Goal: Task Accomplishment & Management: Complete application form

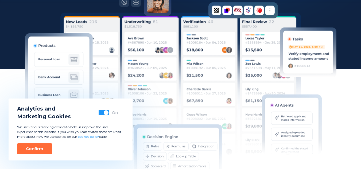
scroll to position [148, 0]
click at [123, 109] on div "Analytics and Marketing Cookies On We use various tracking cookies to help us i…" at bounding box center [71, 129] width 124 height 62
click at [41, 146] on div "Confirm" at bounding box center [34, 148] width 17 height 5
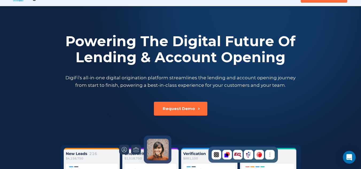
scroll to position [0, 0]
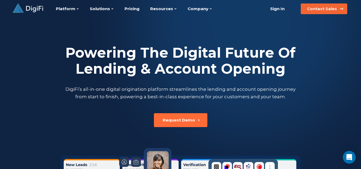
click at [341, 8] on button "Contact Sales" at bounding box center [323, 8] width 46 height 11
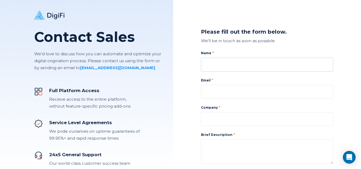
click at [284, 64] on input at bounding box center [267, 65] width 132 height 14
type input "[PERSON_NAME] [PERSON_NAME] Verallo"
click at [236, 89] on input at bounding box center [267, 92] width 132 height 14
type input "[EMAIL_ADDRESS][DOMAIN_NAME]"
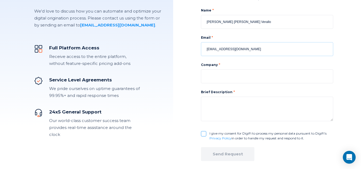
scroll to position [43, 0]
click at [262, 79] on input at bounding box center [267, 76] width 132 height 14
type input "Philip John Verallo"
click at [226, 114] on textarea at bounding box center [267, 108] width 132 height 25
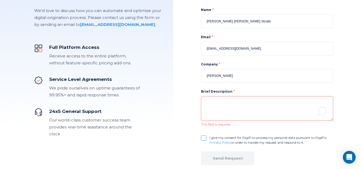
click at [200, 136] on div "Please fill out the form below. We'll be in touch as soon as possible. Name Phi…" at bounding box center [267, 72] width 188 height 230
click at [202, 137] on input "I give my consent for DigiFi to process my personal data pursuant to DigiFi’s P…" at bounding box center [203, 137] width 5 height 5
checkbox input "true"
click at [221, 101] on textarea "To enrich screen reader interactions, please activate Accessibility in Grammarl…" at bounding box center [267, 108] width 132 height 25
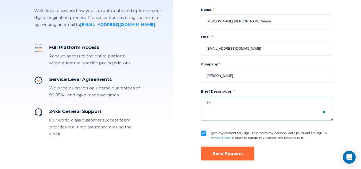
type textarea "i"
paste textarea "This is a small business just starting out, built with passion and determinatio…"
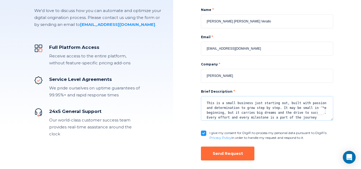
scroll to position [4, 0]
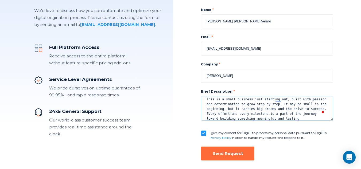
type textarea "This is a small business just starting out, built with passion and determinatio…"
drag, startPoint x: 235, startPoint y: 74, endPoint x: 198, endPoint y: 73, distance: 37.1
click at [198, 73] on div "Please fill out the form below. We'll be in touch as soon as possible. Name Phi…" at bounding box center [267, 72] width 188 height 230
click at [214, 76] on input "Ping Letsons" at bounding box center [267, 76] width 132 height 14
click at [236, 75] on input "Ping Best Letsons" at bounding box center [267, 76] width 132 height 14
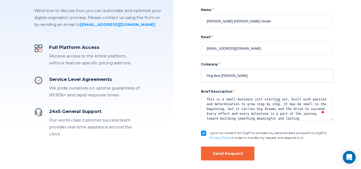
type input "Ping Best [PERSON_NAME]"
click at [224, 152] on div "Send Request" at bounding box center [227, 153] width 30 height 5
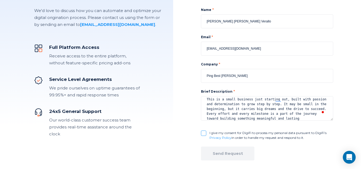
checkbox input "false"
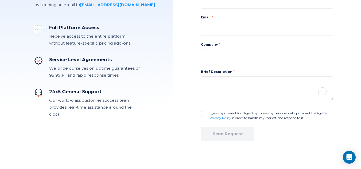
scroll to position [0, 0]
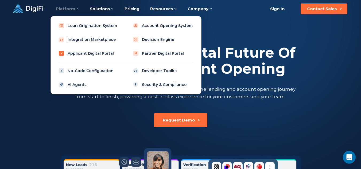
click at [98, 51] on link "Applicant Digital Portal" at bounding box center [89, 53] width 68 height 11
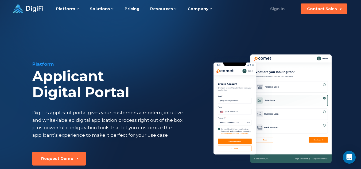
click at [279, 11] on link "Sign In" at bounding box center [276, 8] width 27 height 11
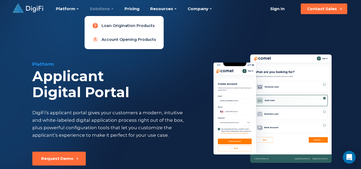
click at [122, 26] on link "Loan Origination Products" at bounding box center [124, 25] width 70 height 11
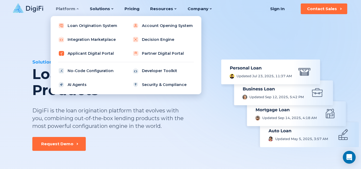
click at [89, 51] on link "Applicant Digital Portal" at bounding box center [89, 53] width 68 height 11
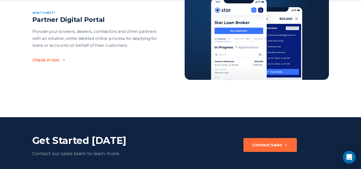
scroll to position [833, 0]
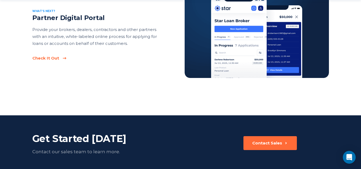
click at [42, 57] on div "Check It Out" at bounding box center [45, 58] width 27 height 5
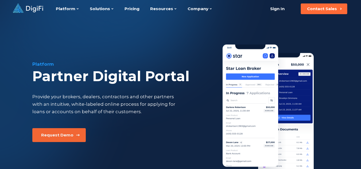
click at [67, 137] on div "Request Demo" at bounding box center [57, 134] width 32 height 5
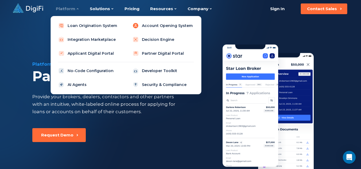
click at [156, 22] on link "Account Opening System" at bounding box center [163, 25] width 68 height 11
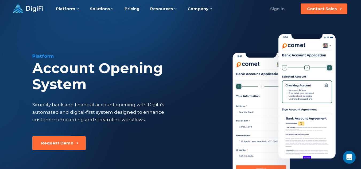
click at [280, 9] on link "Sign In" at bounding box center [276, 8] width 27 height 11
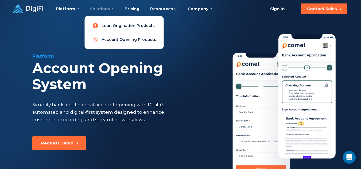
click at [114, 27] on link "Loan Origination Products" at bounding box center [124, 25] width 70 height 11
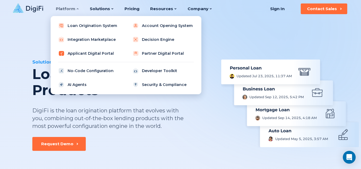
click at [93, 51] on link "Applicant Digital Portal" at bounding box center [89, 53] width 68 height 11
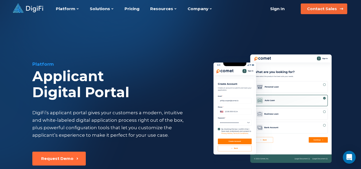
click at [317, 12] on button "Contact Sales" at bounding box center [323, 8] width 46 height 11
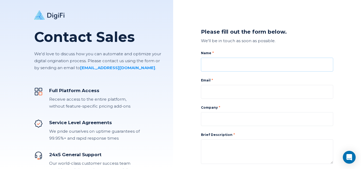
click at [244, 67] on input at bounding box center [267, 65] width 132 height 14
type input "[PERSON_NAME] [PERSON_NAME] Verallo"
click at [218, 90] on input at bounding box center [267, 92] width 132 height 14
type input "[EMAIL_ADDRESS][DOMAIN_NAME]"
click at [217, 120] on input at bounding box center [267, 119] width 132 height 14
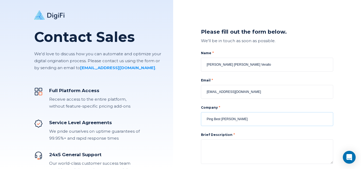
click at [241, 119] on input "Ping Best [PERSON_NAME]" at bounding box center [267, 119] width 132 height 14
type input "Ping Best [PERSON_NAME] and Frozen Product"
click at [225, 148] on textarea at bounding box center [267, 151] width 132 height 25
paste textarea "Ping Best [PERSON_NAME] and Frozen Products is a small business just starting o…"
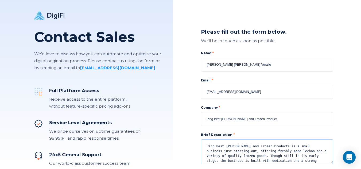
scroll to position [13, 0]
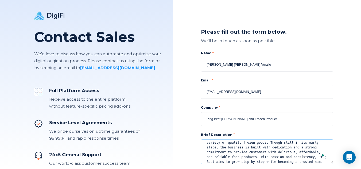
click at [328, 146] on textarea "Ping Best [PERSON_NAME] and Frozen Products is a small business just starting o…" at bounding box center [267, 151] width 132 height 25
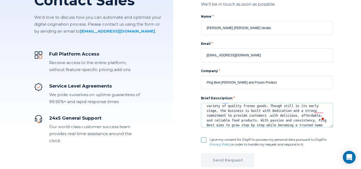
scroll to position [44, 0]
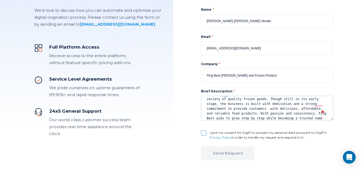
type textarea "Ping Best [PERSON_NAME] and Frozen Products is a small business just starting o…"
click at [208, 131] on div "I give my consent for DigiFi to process my personal data pursuant to DigiFi’s P…" at bounding box center [267, 135] width 132 height 10
click at [203, 134] on input "I give my consent for DigiFi to process my personal data pursuant to DigiFi’s P…" at bounding box center [203, 132] width 5 height 5
checkbox input "true"
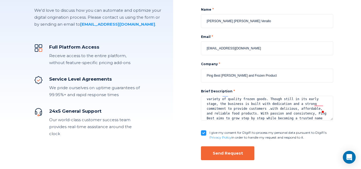
click at [218, 152] on div "Send Request" at bounding box center [227, 153] width 30 height 5
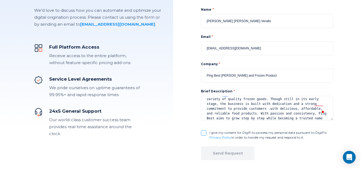
checkbox input "false"
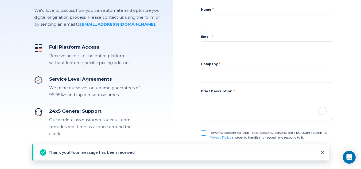
scroll to position [0, 0]
